Goal: Navigation & Orientation: Understand site structure

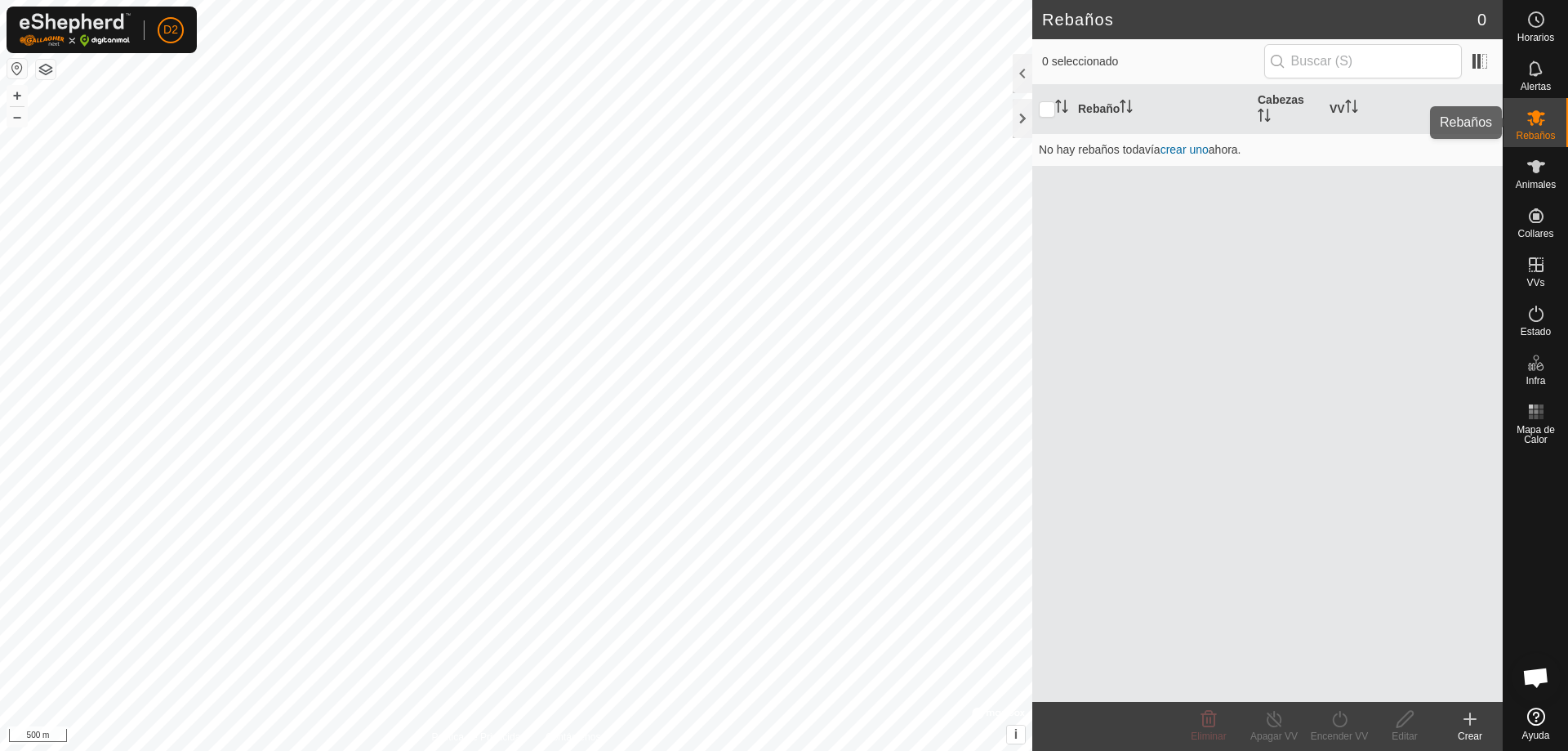
click at [1520, 117] on div "Rebaños" at bounding box center [1535, 123] width 65 height 49
click at [1543, 78] on icon at bounding box center [1536, 69] width 20 height 20
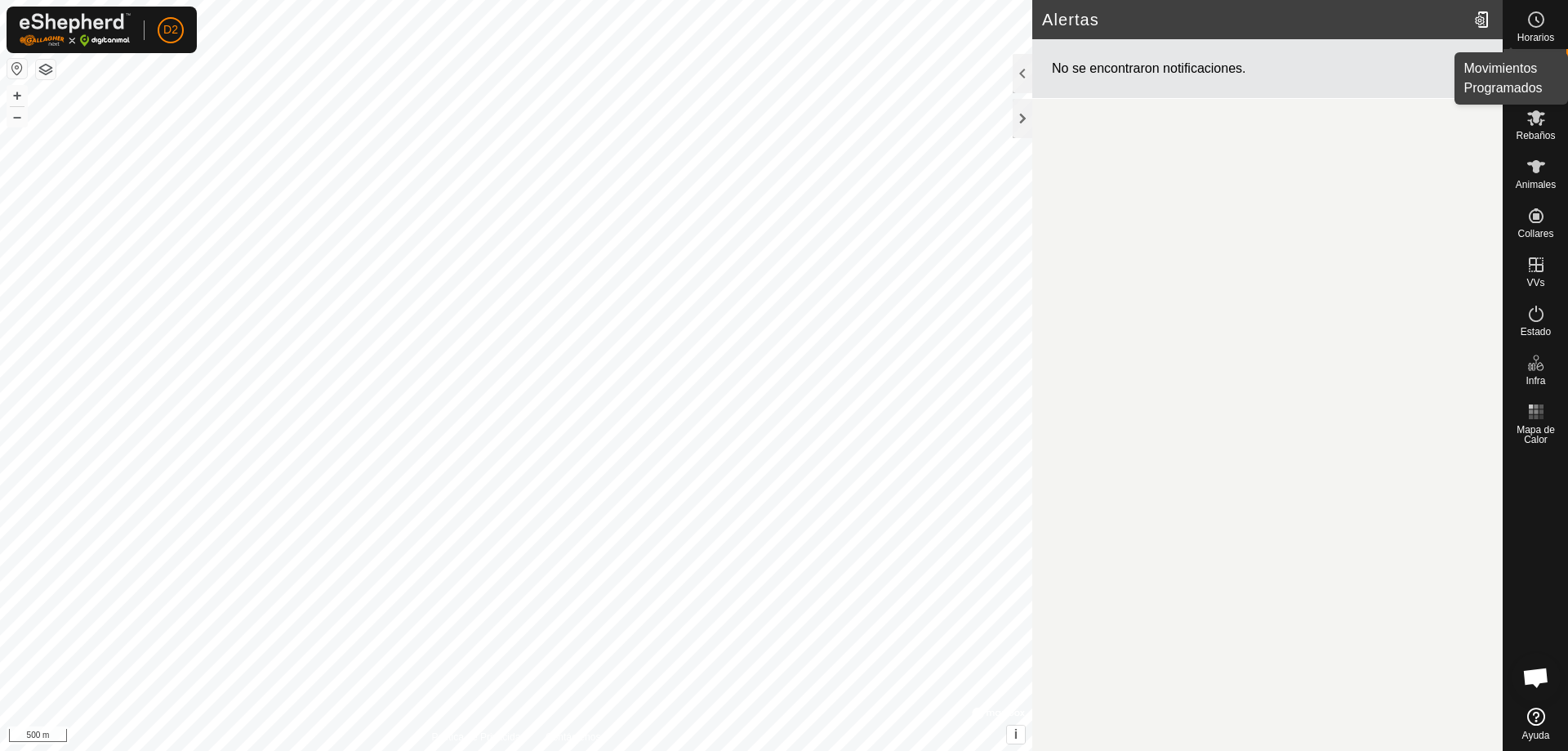
click at [1542, 13] on icon at bounding box center [1536, 20] width 20 height 20
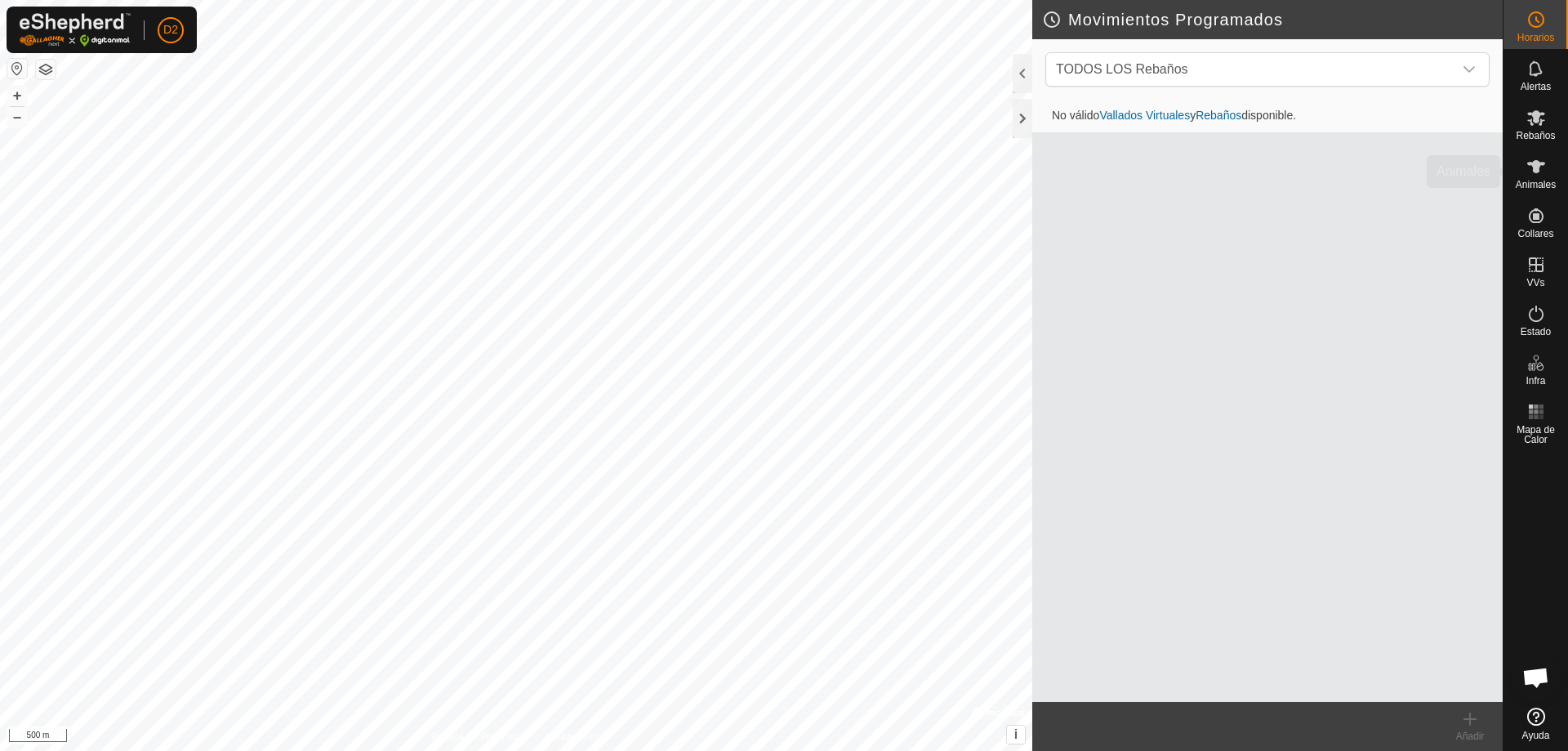
click at [1550, 169] on es-animals-svg-icon at bounding box center [1536, 167] width 29 height 26
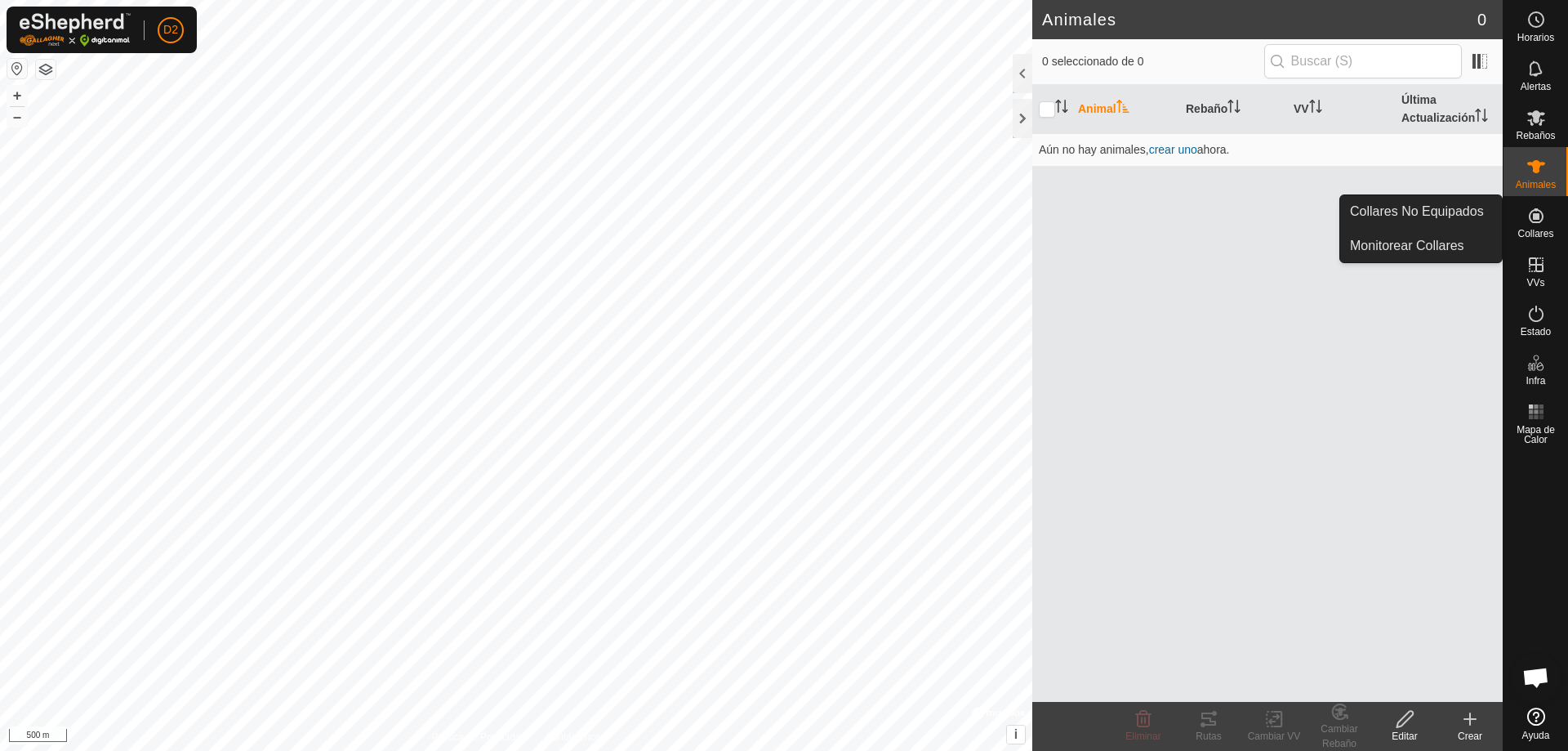
click at [1537, 219] on icon at bounding box center [1536, 216] width 15 height 15
click at [1534, 212] on icon at bounding box center [1536, 216] width 20 height 20
click at [1537, 237] on span "Collares" at bounding box center [1535, 234] width 36 height 10
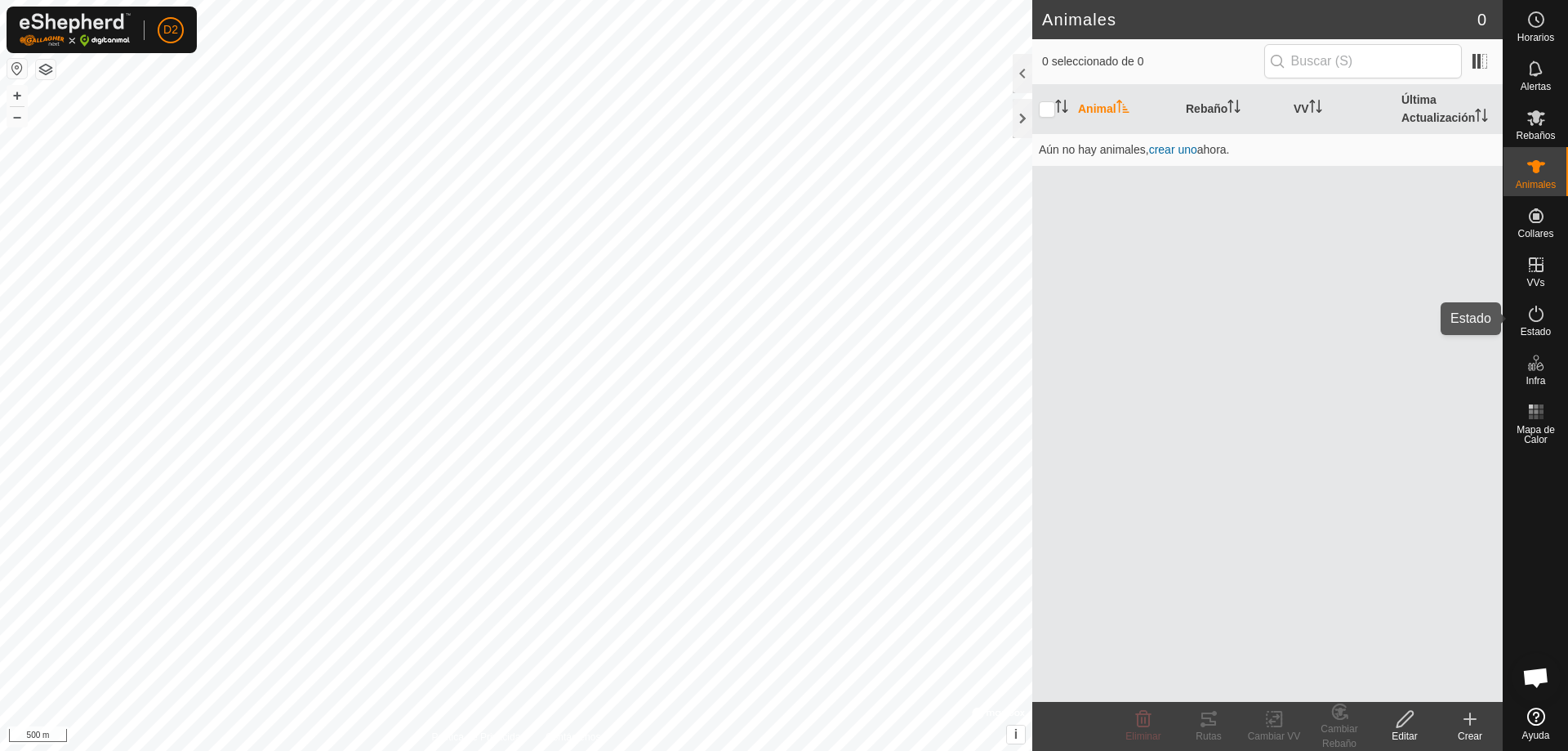
click at [1536, 324] on es-activation-svg-icon at bounding box center [1536, 314] width 29 height 26
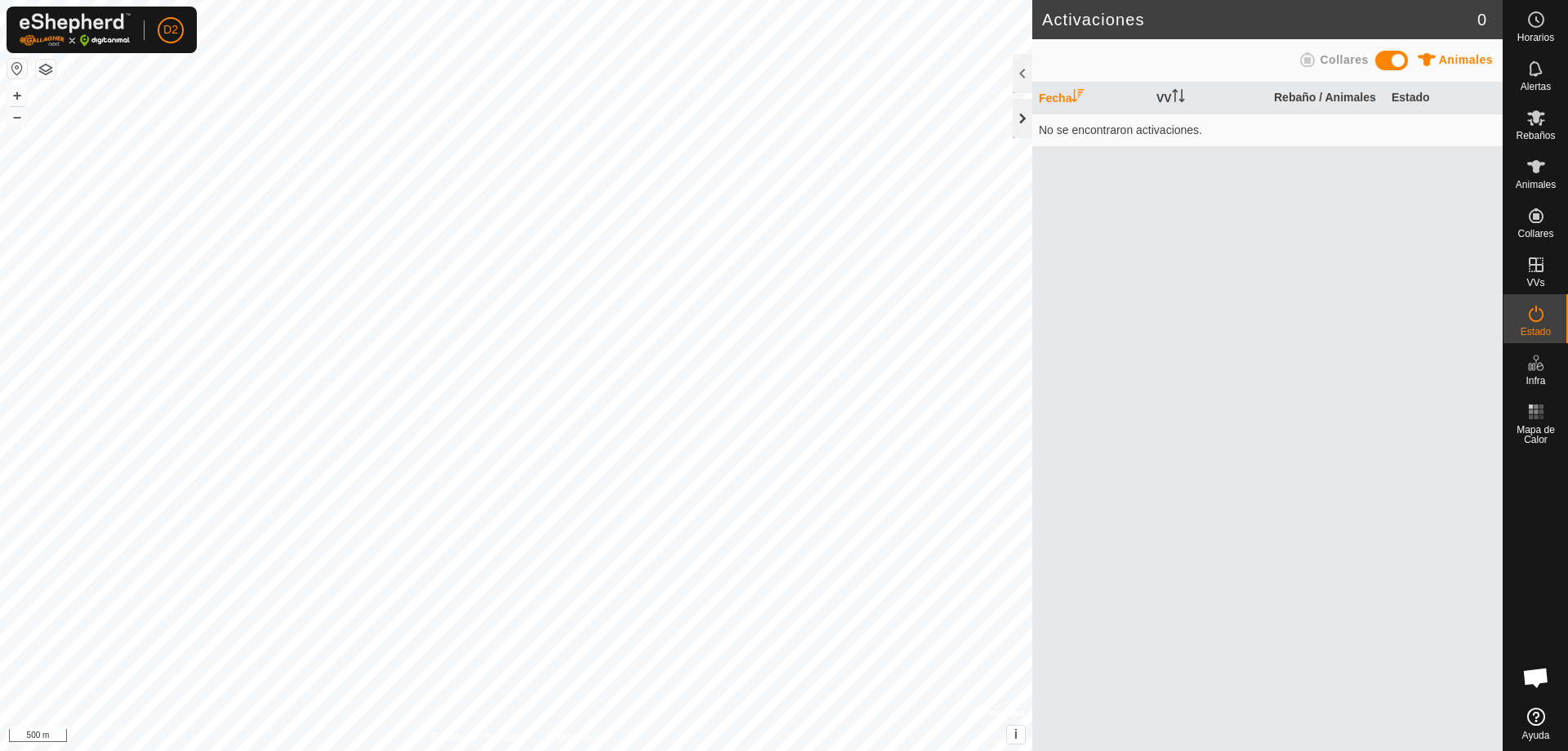
click at [1024, 117] on div at bounding box center [1023, 118] width 20 height 39
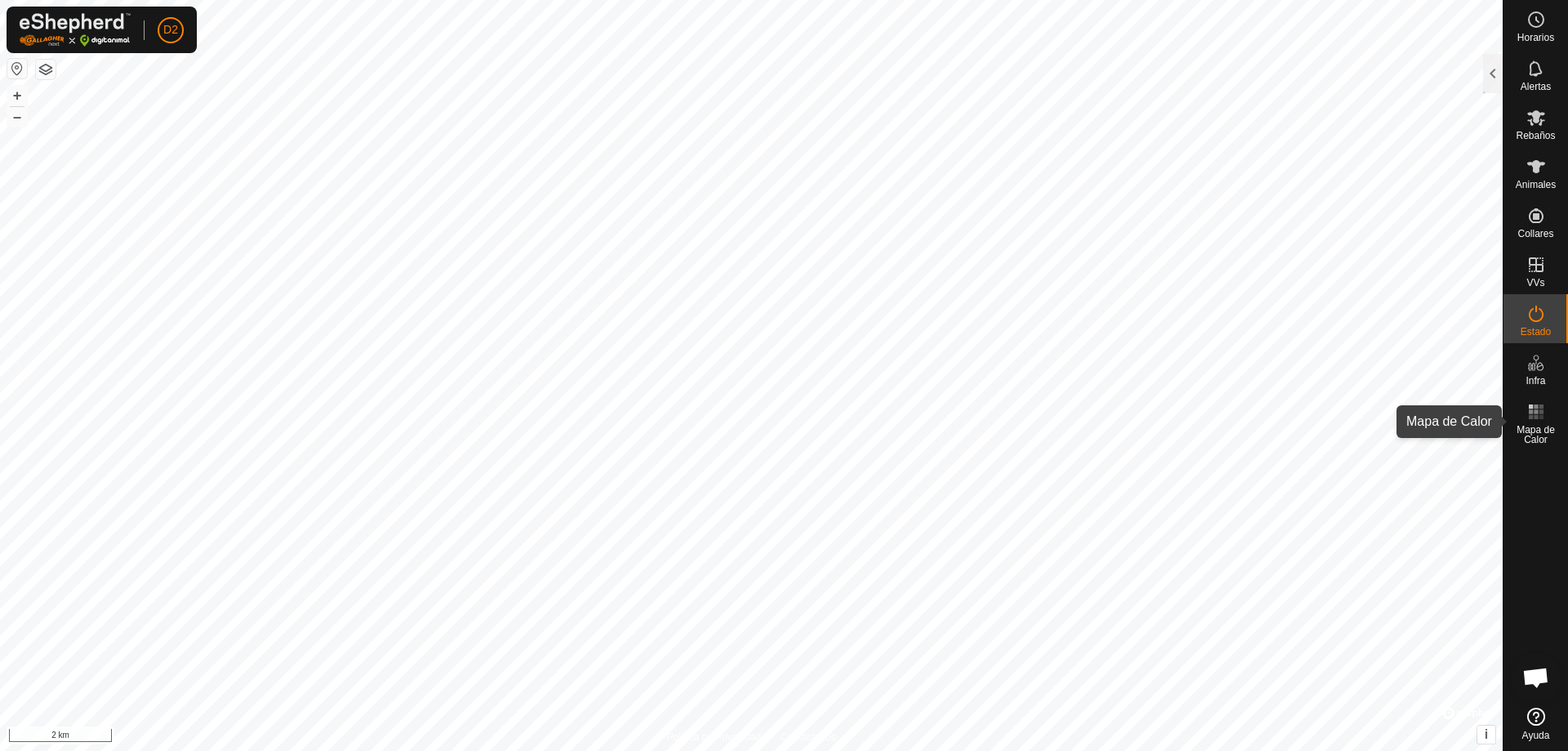
click at [1526, 419] on icon at bounding box center [1536, 412] width 20 height 20
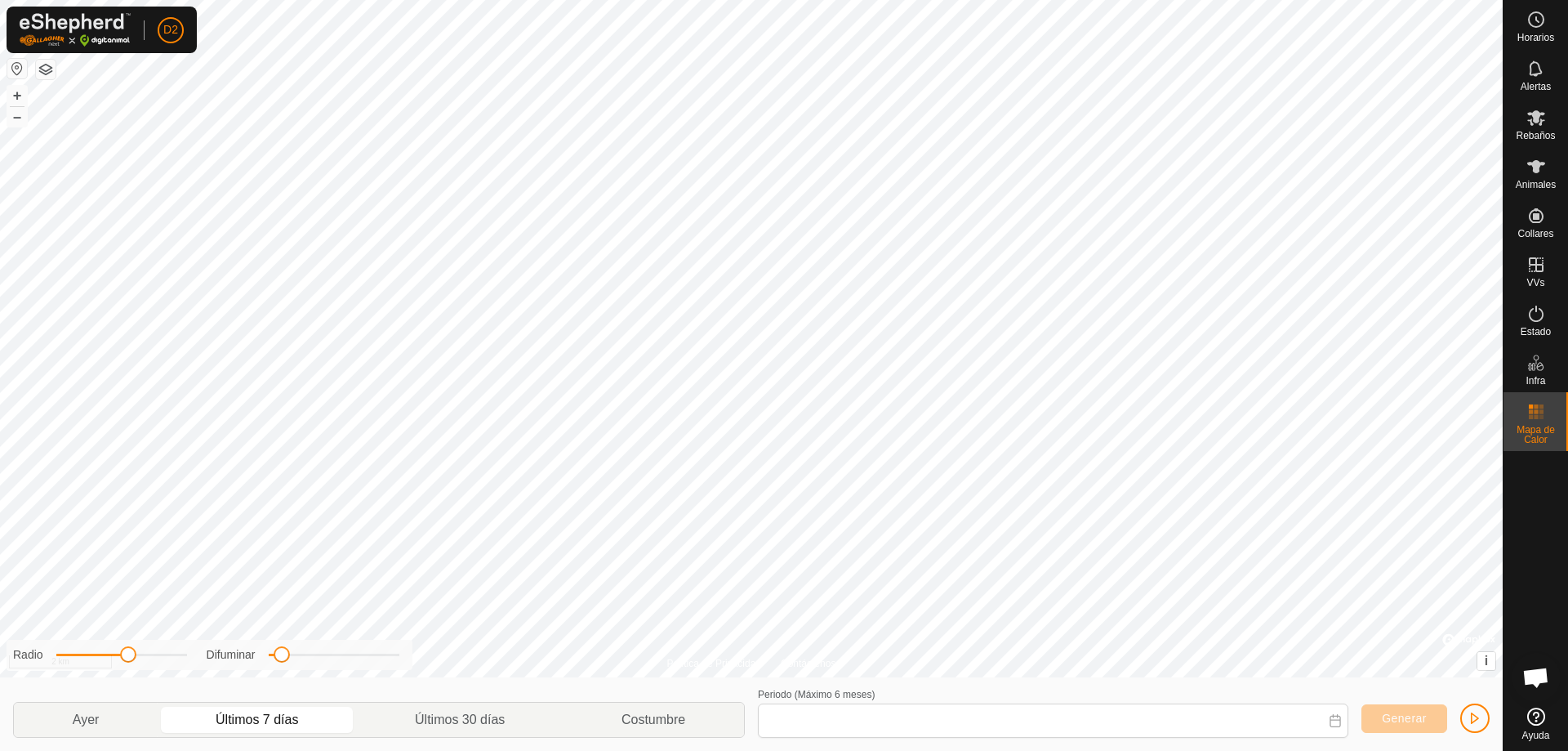
type input "[DATE] - [DATE]"
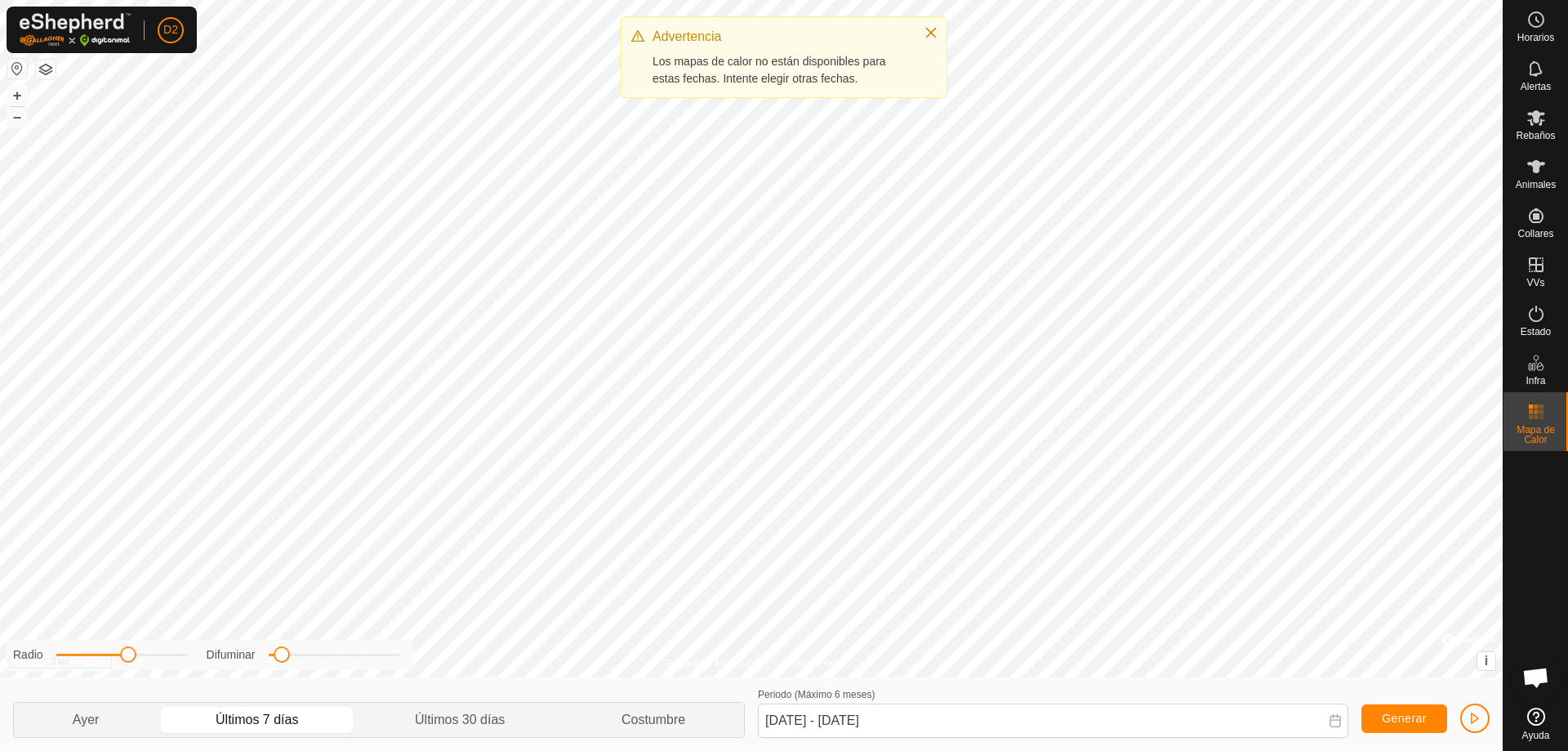
click at [1543, 415] on rect at bounding box center [1540, 417] width 4 height 4
click at [918, 29] on div at bounding box center [926, 35] width 23 height 17
drag, startPoint x: 928, startPoint y: 29, endPoint x: 945, endPoint y: 34, distance: 17.7
click at [929, 29] on icon "Close" at bounding box center [931, 33] width 11 height 11
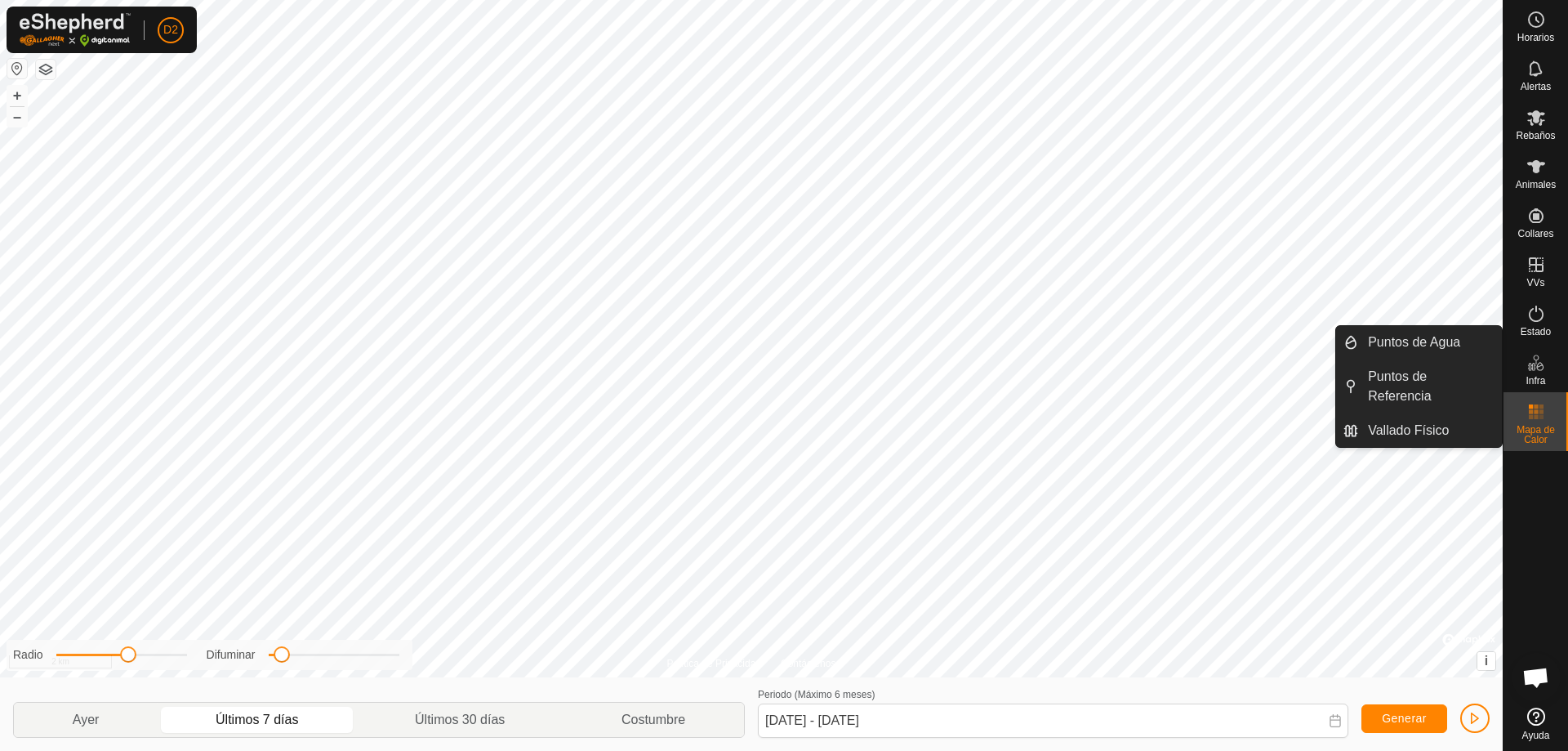
click at [1540, 362] on icon at bounding box center [1536, 363] width 20 height 20
click at [1534, 370] on icon at bounding box center [1536, 363] width 20 height 20
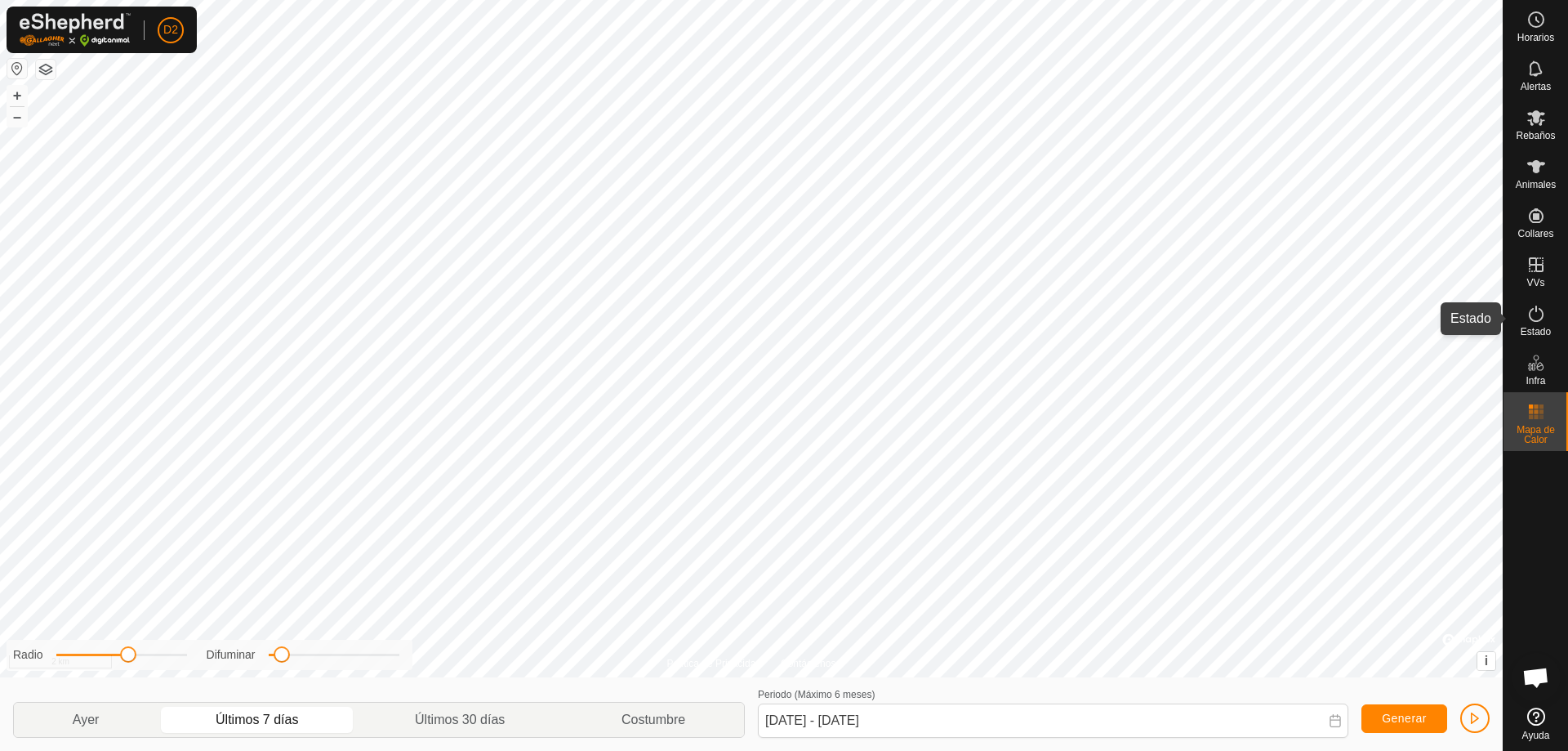
click at [1543, 320] on icon at bounding box center [1536, 314] width 20 height 20
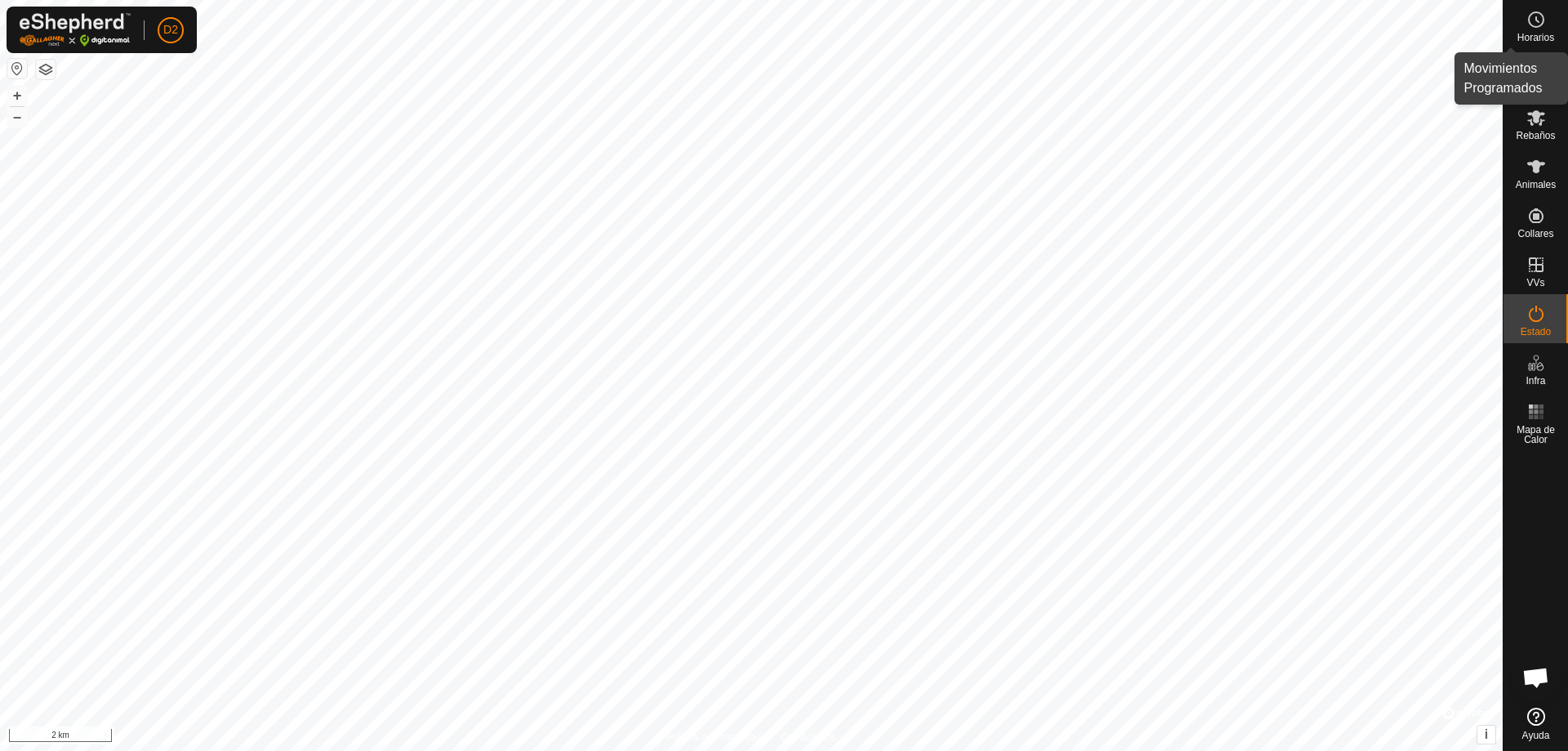
click at [1533, 29] on es-schedule-vp-svg-icon at bounding box center [1536, 20] width 29 height 26
click at [1547, 79] on es-notification-svg-icon at bounding box center [1536, 69] width 29 height 26
click at [1498, 79] on div at bounding box center [1493, 74] width 20 height 39
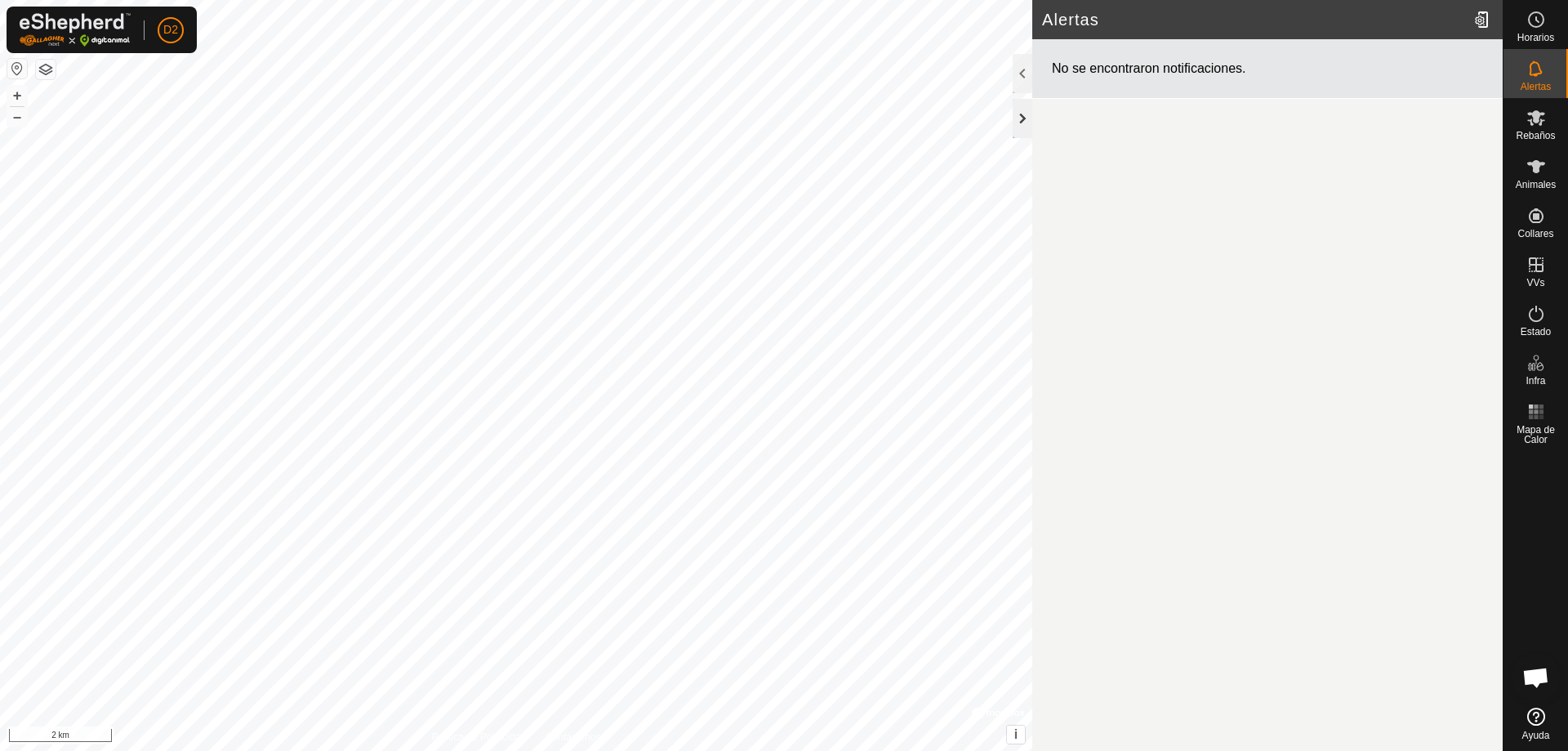
click at [1025, 126] on div at bounding box center [1023, 118] width 20 height 39
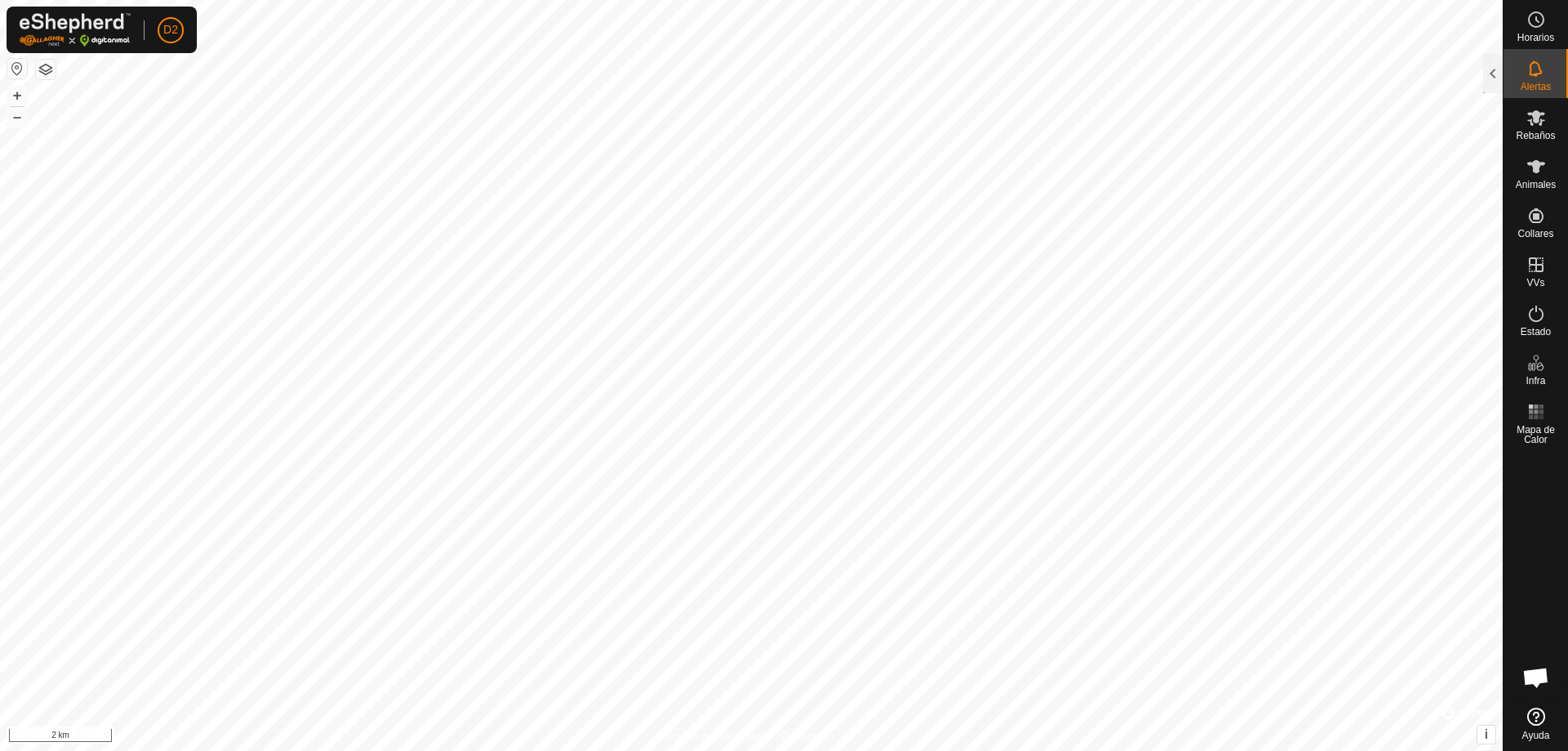
click at [71, 26] on img at bounding box center [75, 29] width 111 height 34
click at [1538, 16] on icon at bounding box center [1536, 20] width 20 height 20
click at [100, 40] on img at bounding box center [75, 29] width 111 height 34
click at [1557, 172] on div "Animales" at bounding box center [1535, 172] width 65 height 49
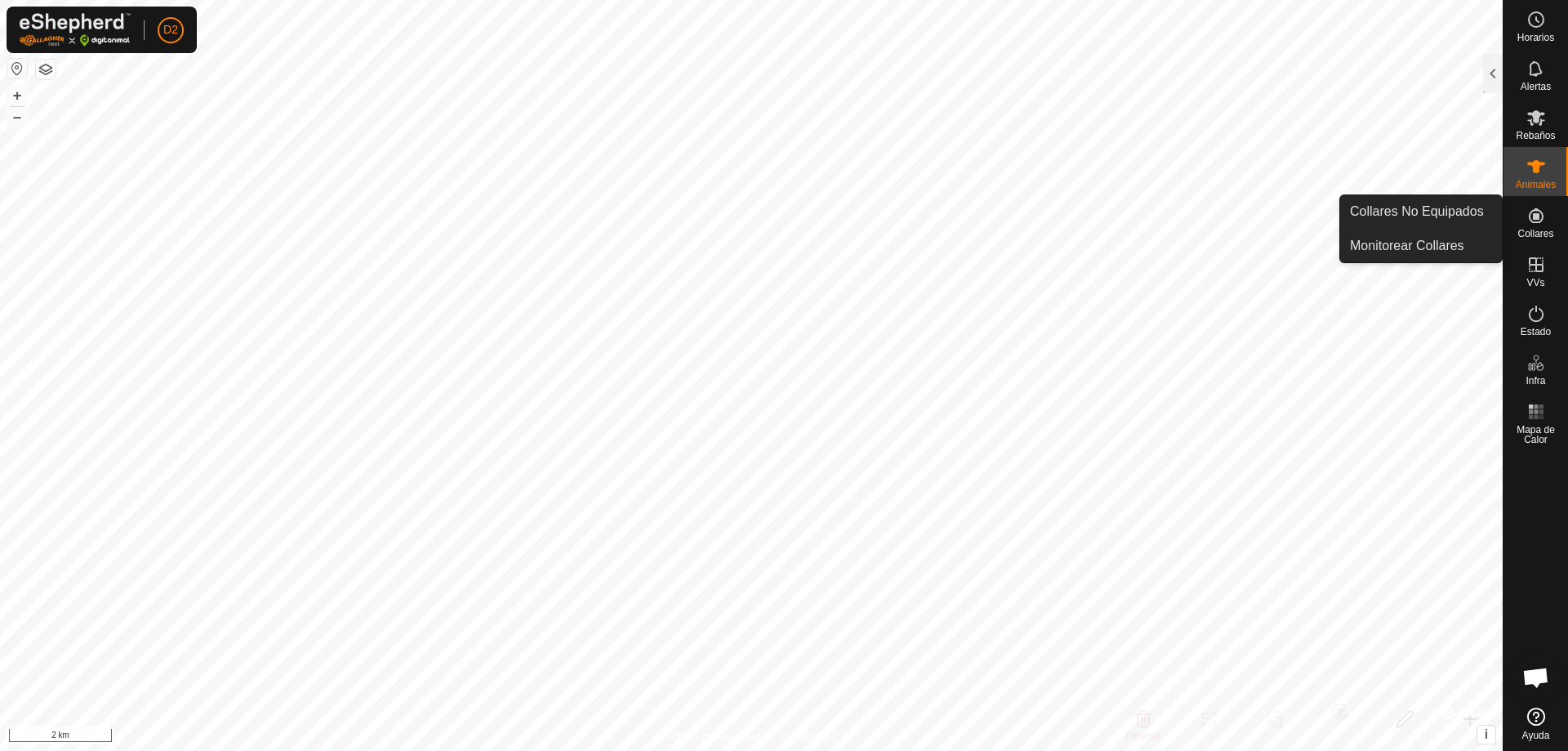
click at [1554, 227] on div "Collares" at bounding box center [1535, 221] width 65 height 49
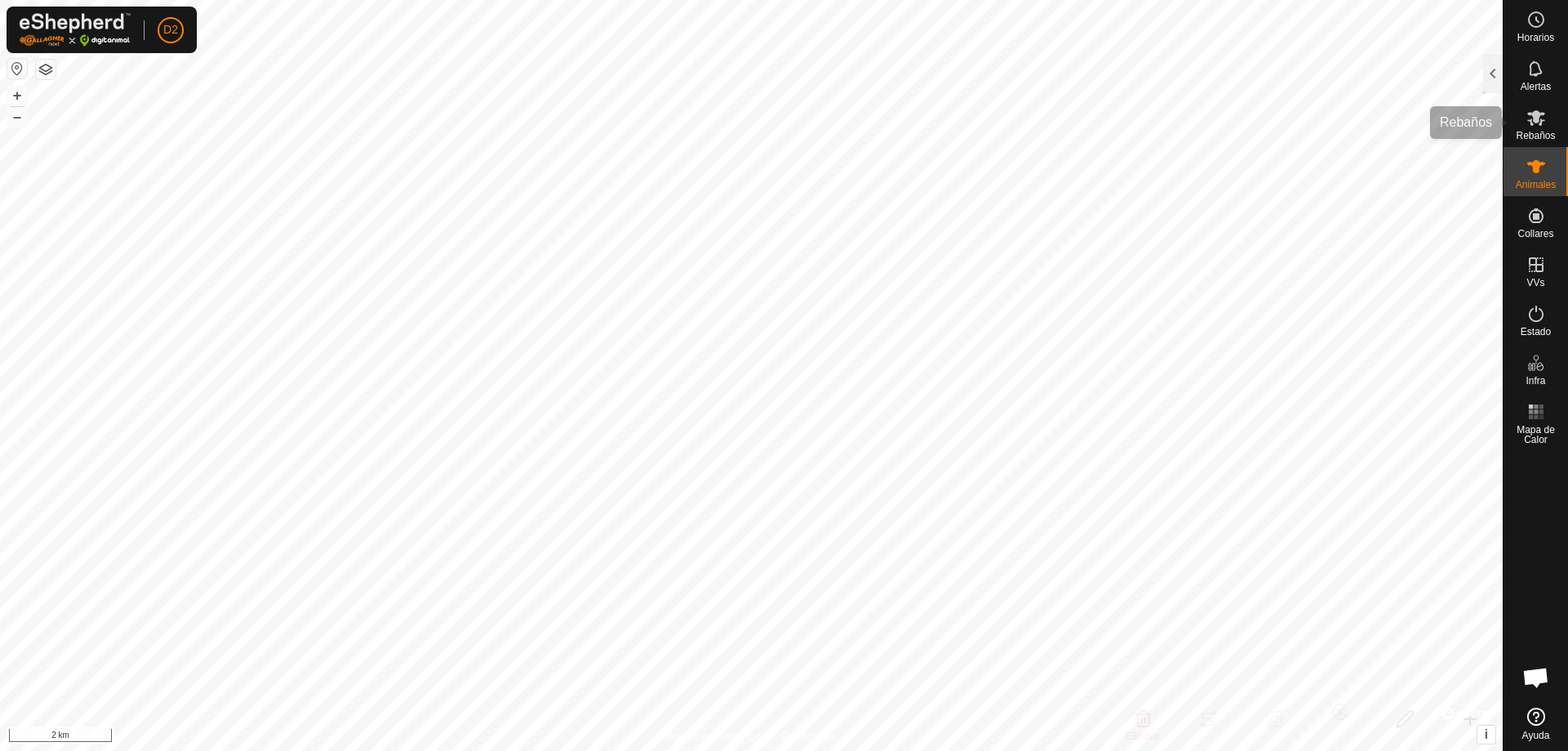
click at [1533, 127] on es-mob-svg-icon at bounding box center [1536, 118] width 29 height 26
click at [1529, 72] on icon at bounding box center [1536, 69] width 20 height 20
click at [1522, 15] on es-schedule-vp-svg-icon at bounding box center [1536, 20] width 29 height 26
click at [1529, 722] on icon at bounding box center [1536, 717] width 18 height 18
